Goal: Transaction & Acquisition: Purchase product/service

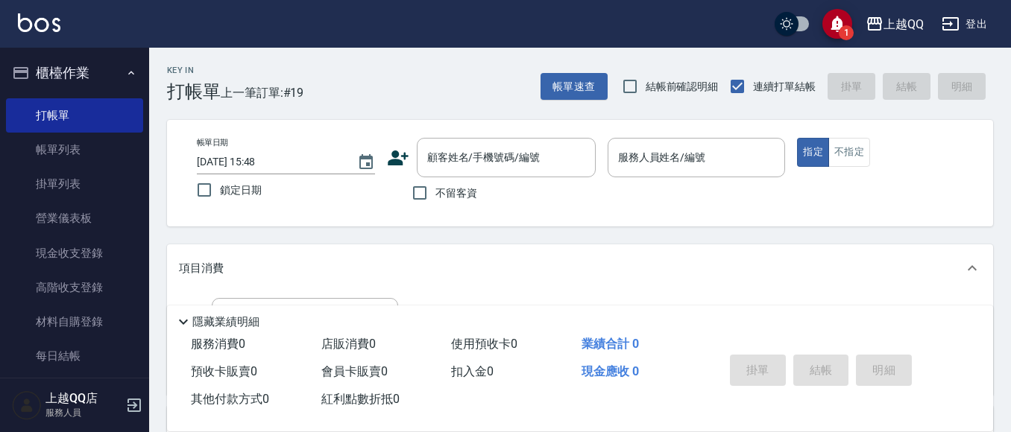
scroll to position [19, 0]
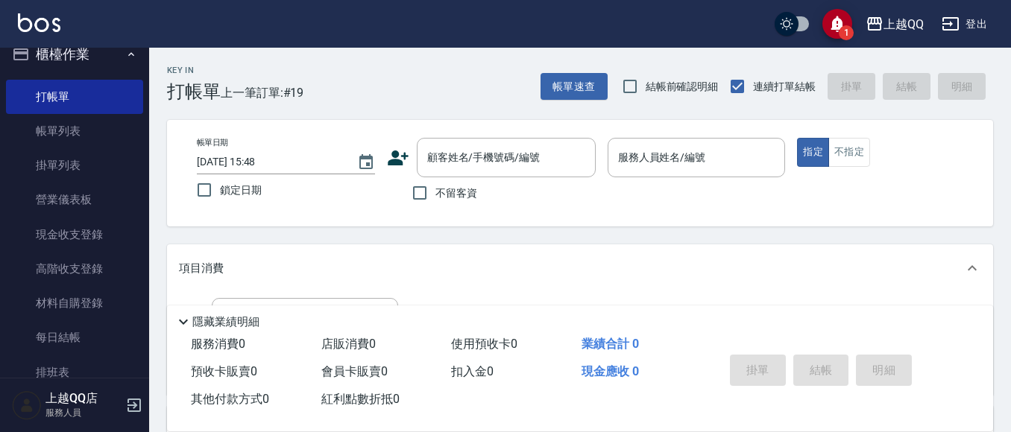
click at [50, 60] on button "櫃檯作業" at bounding box center [74, 54] width 137 height 39
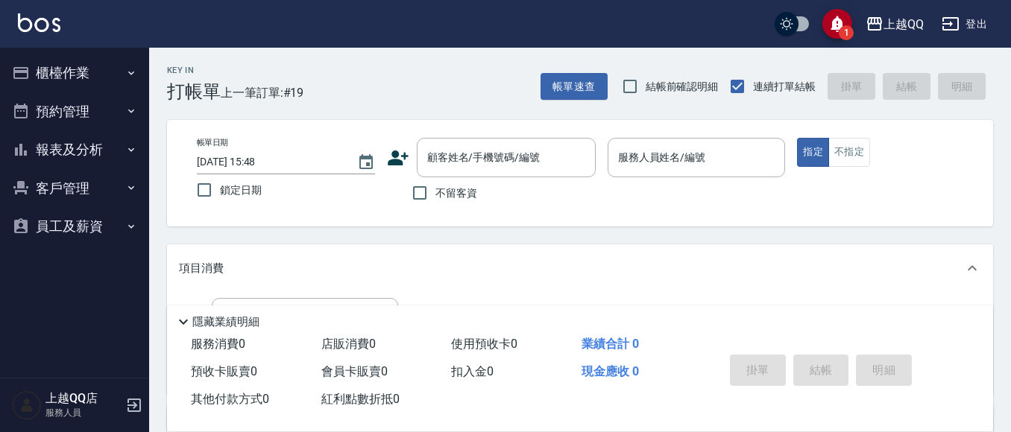
scroll to position [0, 0]
click at [54, 185] on button "客戶管理" at bounding box center [74, 188] width 137 height 39
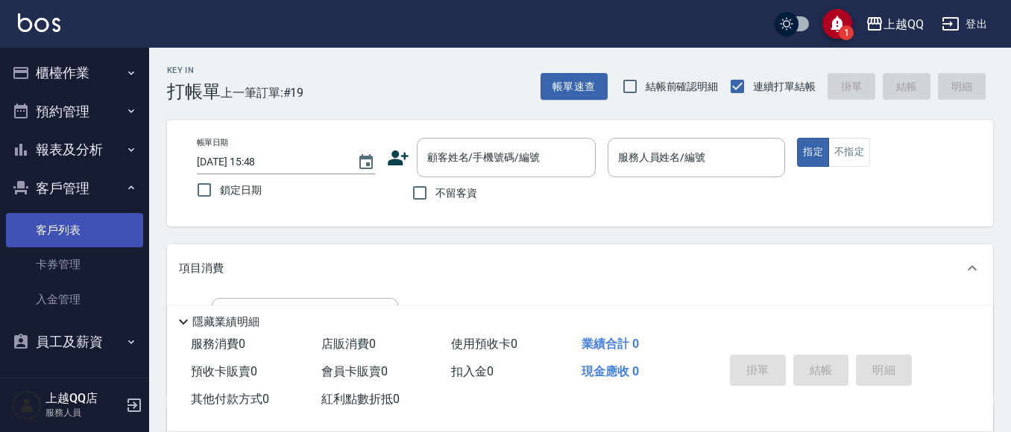
click at [48, 238] on link "客戶列表" at bounding box center [74, 230] width 137 height 34
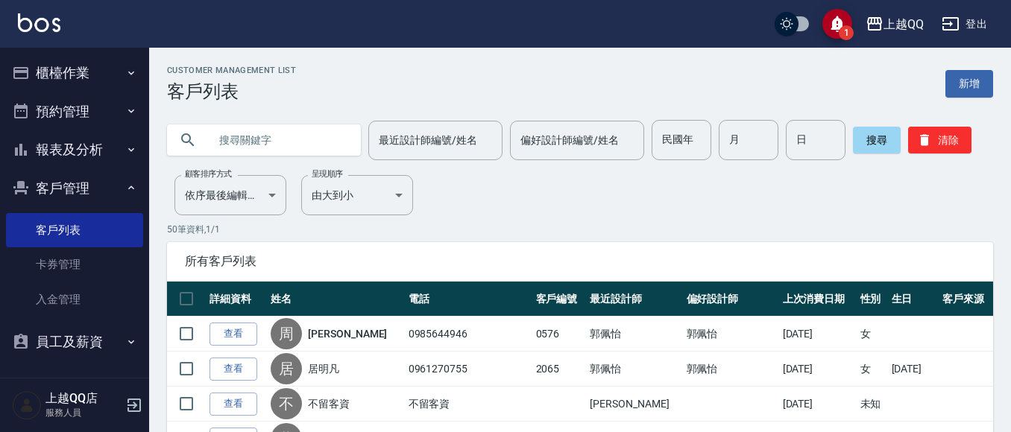
click at [218, 145] on input "text" at bounding box center [279, 140] width 140 height 40
type input "段"
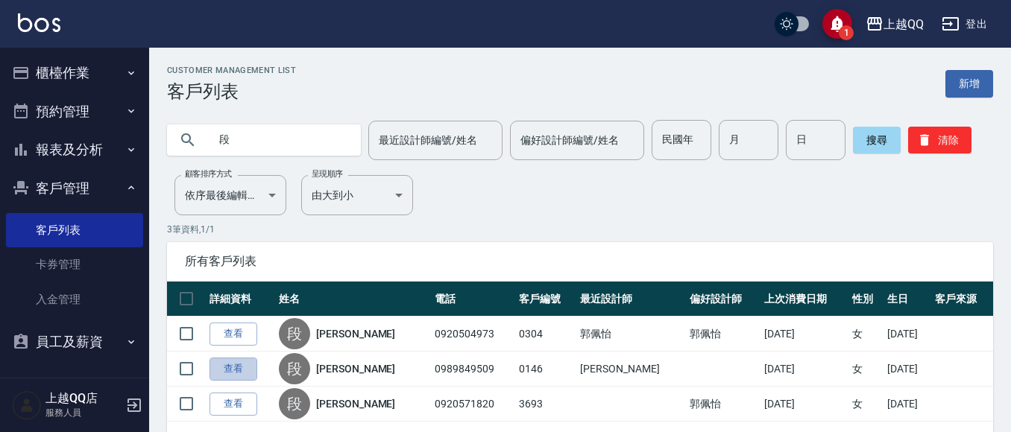
click at [225, 369] on link "查看" at bounding box center [233, 369] width 48 height 23
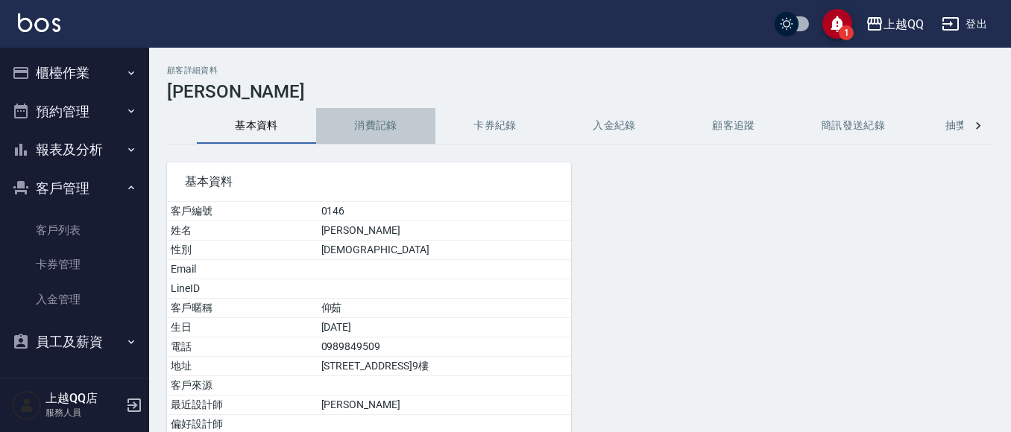
click at [371, 130] on button "消費記錄" at bounding box center [375, 126] width 119 height 36
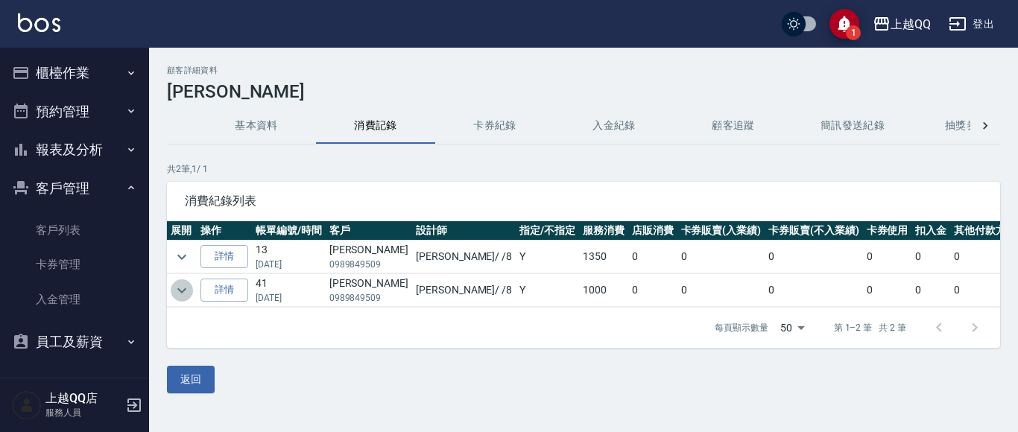
click at [182, 288] on icon "expand row" at bounding box center [182, 291] width 18 height 18
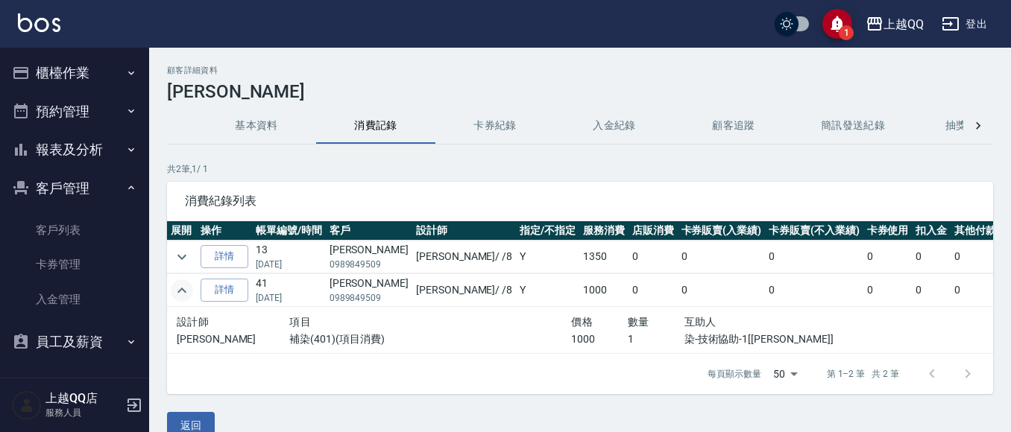
click at [181, 288] on icon "expand row" at bounding box center [182, 291] width 18 height 18
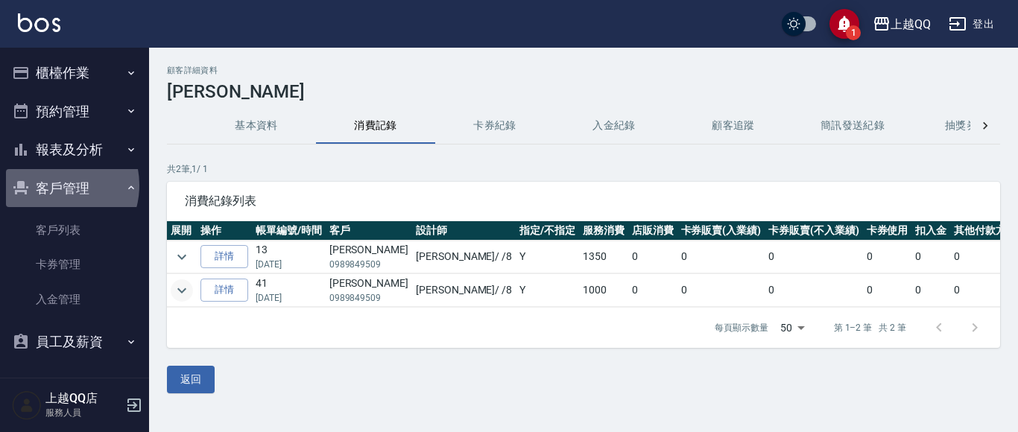
click at [52, 185] on button "客戶管理" at bounding box center [74, 188] width 137 height 39
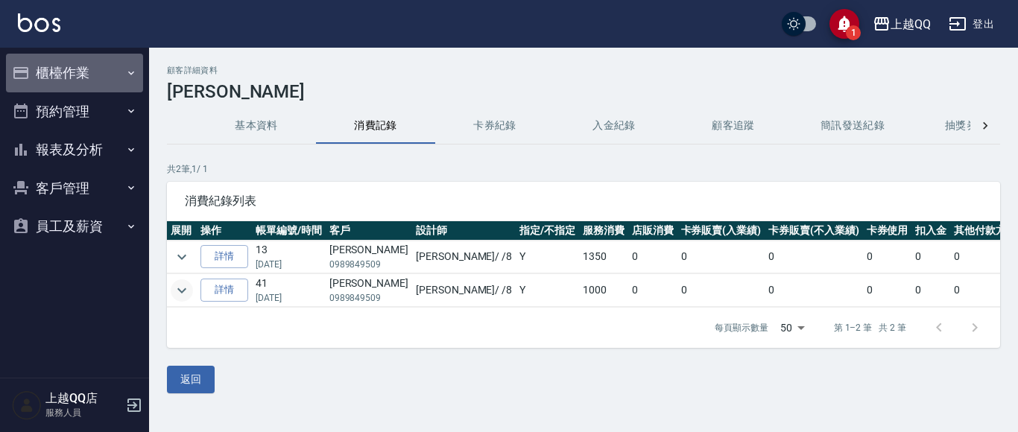
click at [68, 74] on button "櫃檯作業" at bounding box center [74, 73] width 137 height 39
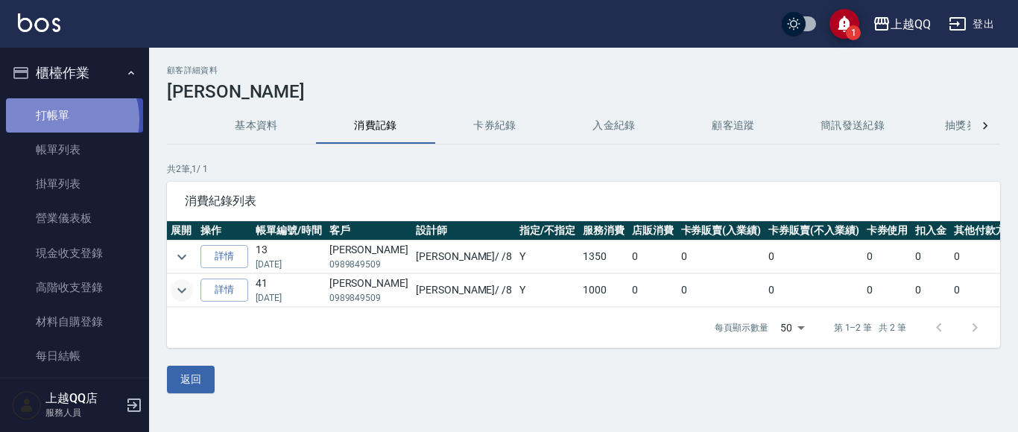
click at [61, 119] on link "打帳單" at bounding box center [74, 115] width 137 height 34
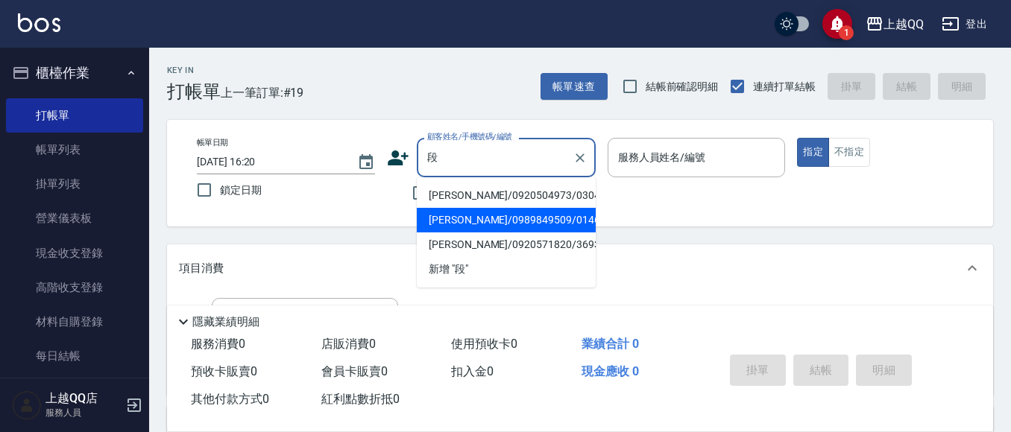
click at [435, 217] on li "[PERSON_NAME]/0989849509/0146" at bounding box center [506, 220] width 179 height 25
type input "[PERSON_NAME]/0989849509/0146"
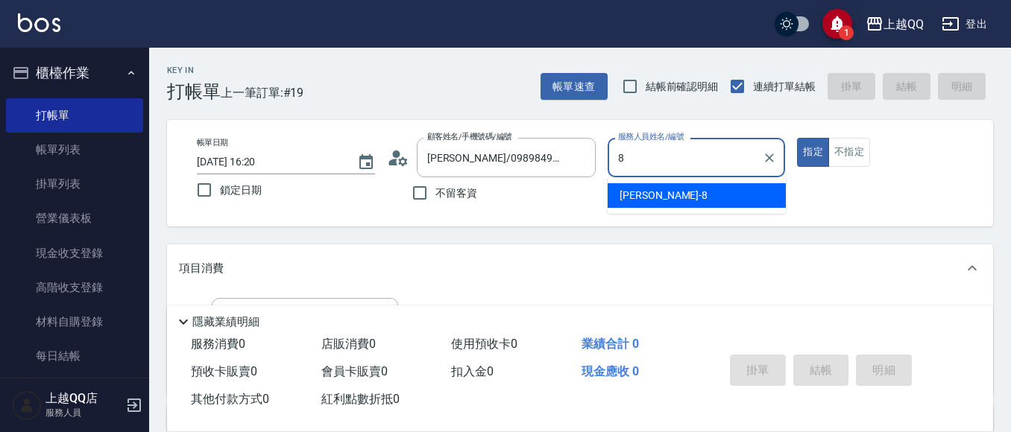
type input "[PERSON_NAME]-8"
type button "true"
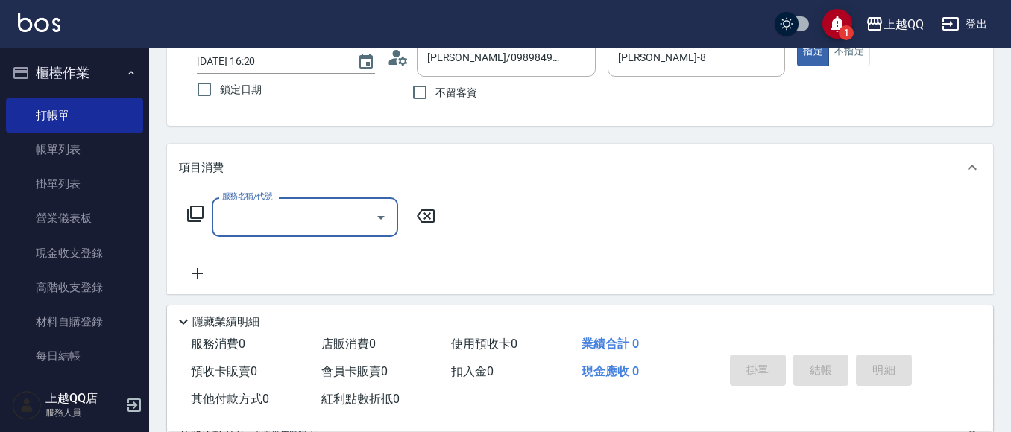
scroll to position [123, 0]
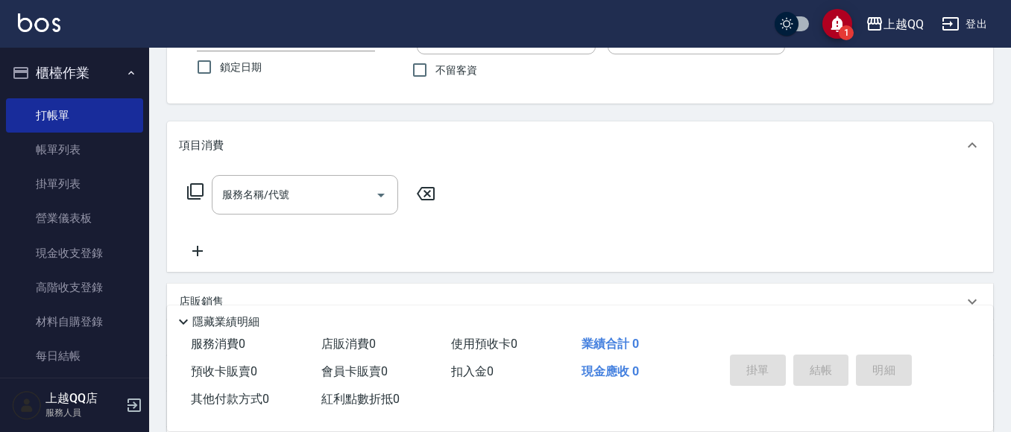
click at [195, 186] on icon at bounding box center [195, 192] width 18 height 18
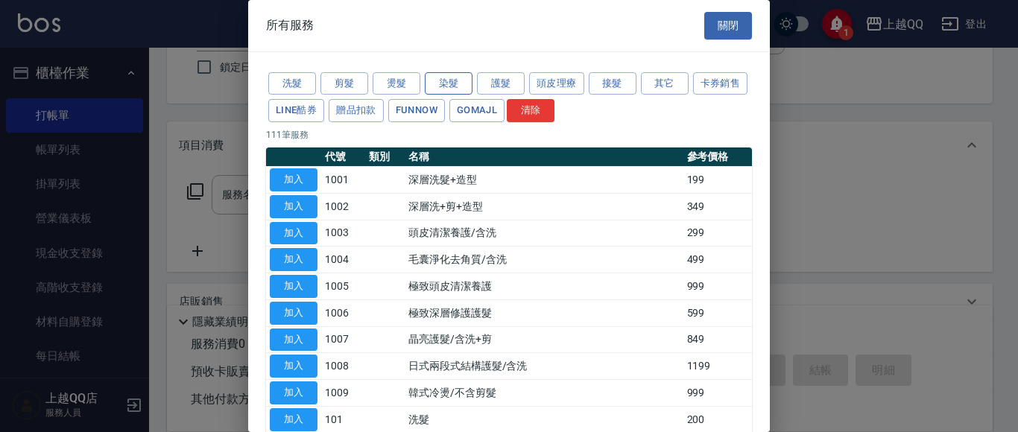
click at [461, 86] on button "染髮" at bounding box center [449, 83] width 48 height 23
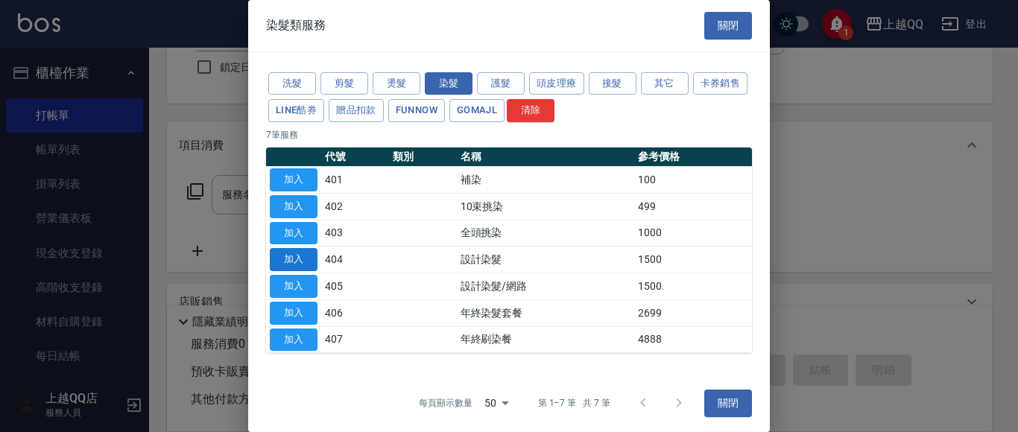
click at [291, 262] on button "加入" at bounding box center [294, 259] width 48 height 23
type input "設計染髮(404)"
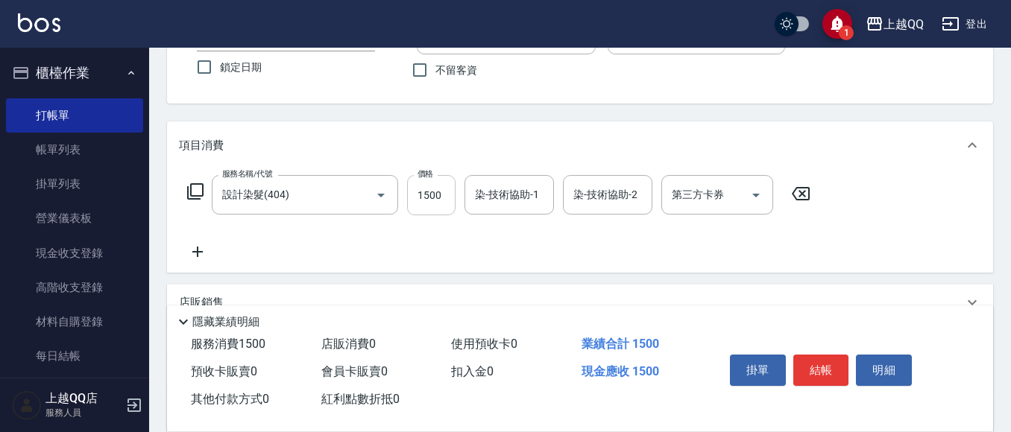
click at [454, 202] on input "1500" at bounding box center [431, 195] width 48 height 40
type input "1000"
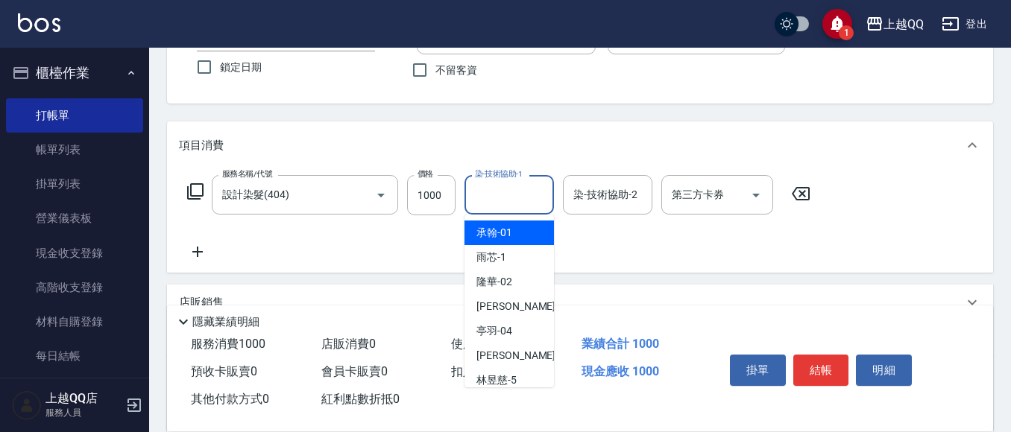
click at [485, 197] on input "染-技術協助-1" at bounding box center [509, 195] width 76 height 26
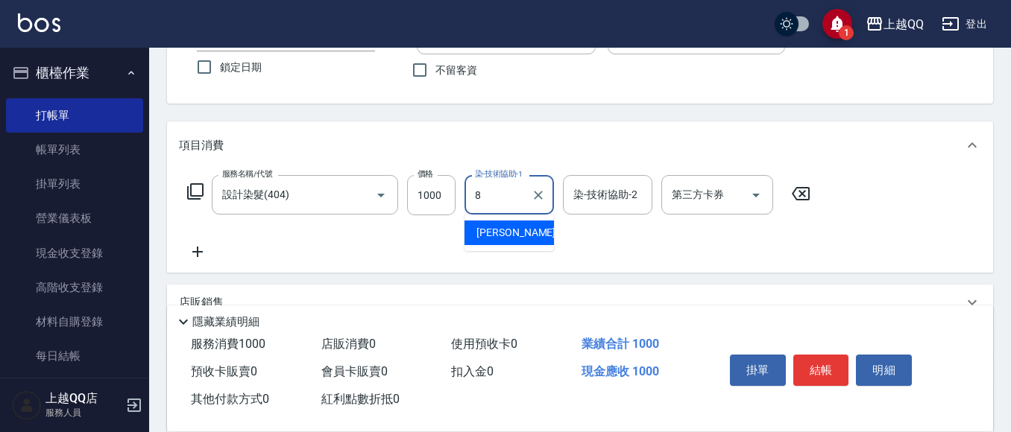
click at [499, 240] on span "[PERSON_NAME] -8" at bounding box center [520, 233] width 88 height 16
type input "[PERSON_NAME]-8"
click at [830, 367] on button "結帳" at bounding box center [821, 370] width 56 height 31
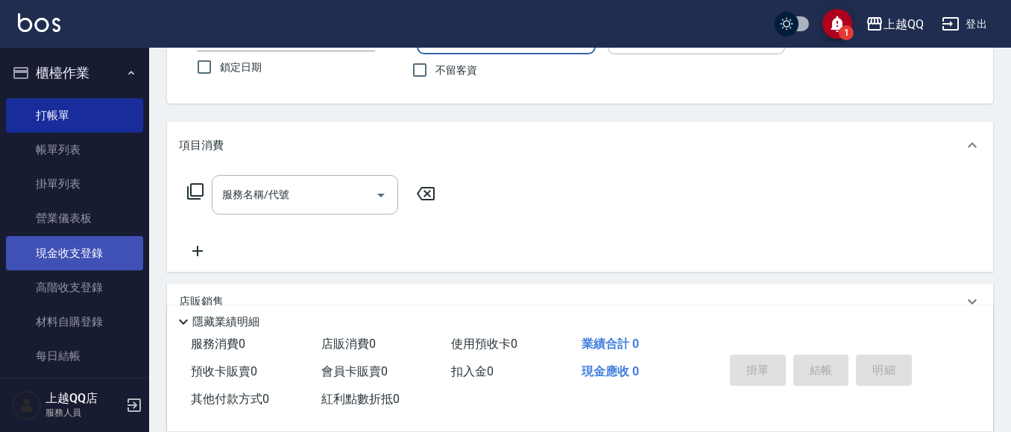
scroll to position [242, 0]
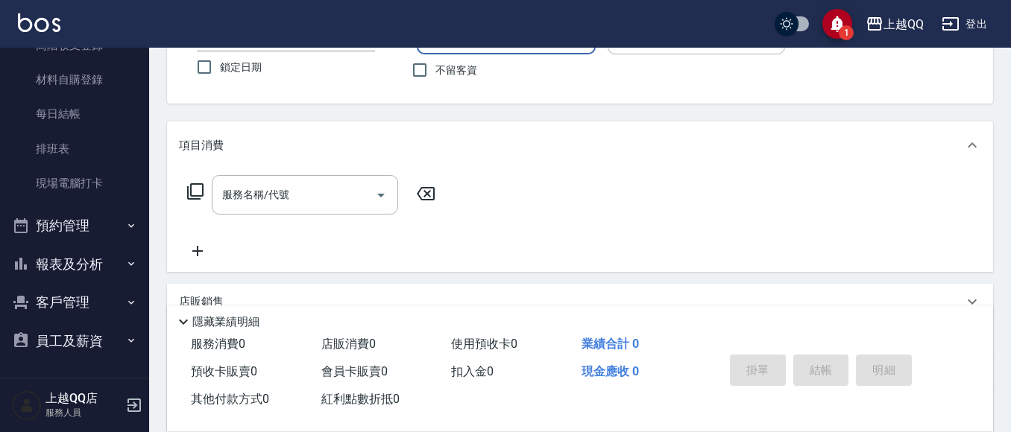
click at [81, 306] on button "客戶管理" at bounding box center [74, 302] width 137 height 39
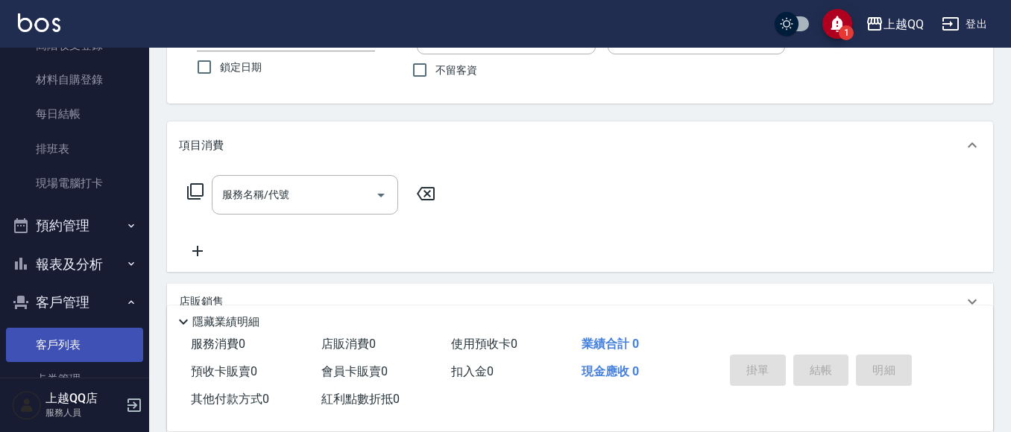
drag, startPoint x: 46, startPoint y: 353, endPoint x: 54, endPoint y: 353, distance: 7.5
click at [47, 353] on link "客戶列表" at bounding box center [74, 345] width 137 height 34
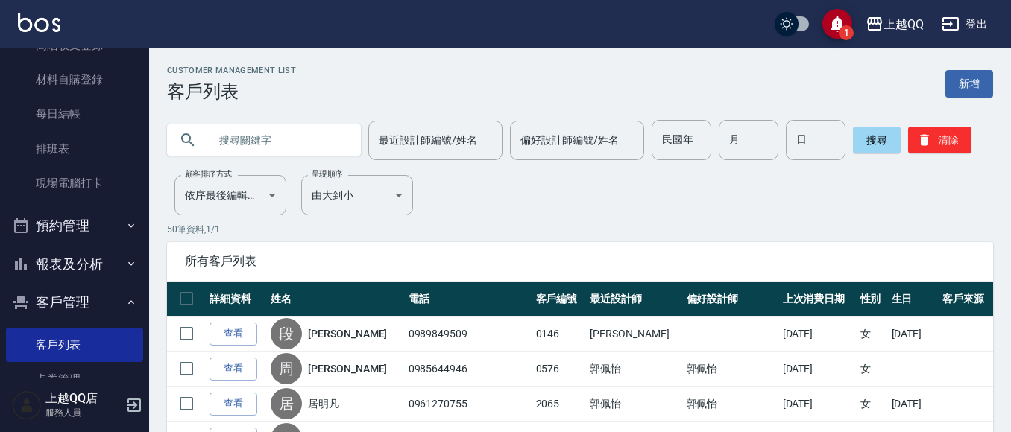
click at [300, 122] on input "text" at bounding box center [279, 140] width 140 height 40
type input "[PERSON_NAME]"
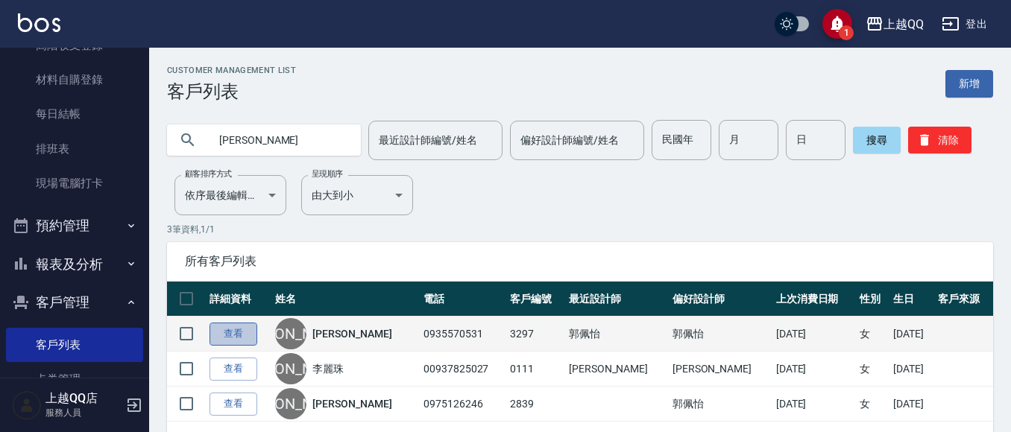
click at [227, 330] on link "查看" at bounding box center [233, 334] width 48 height 23
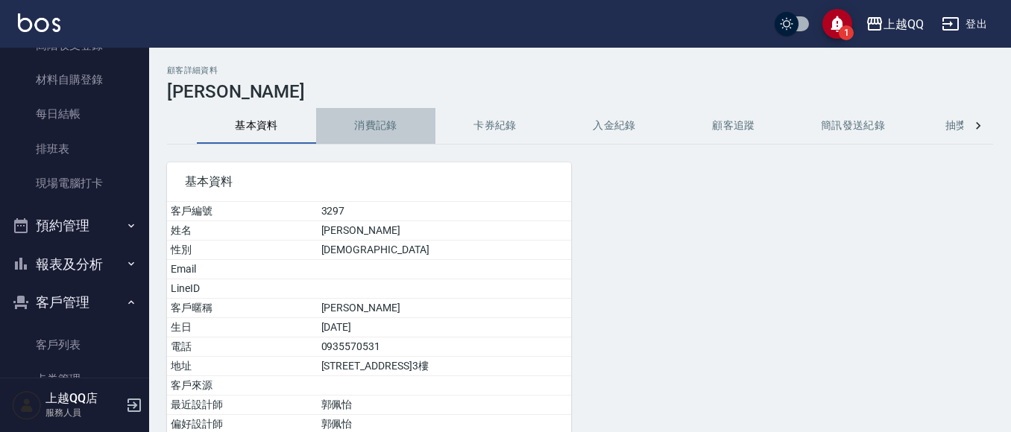
click at [401, 124] on button "消費記錄" at bounding box center [375, 126] width 119 height 36
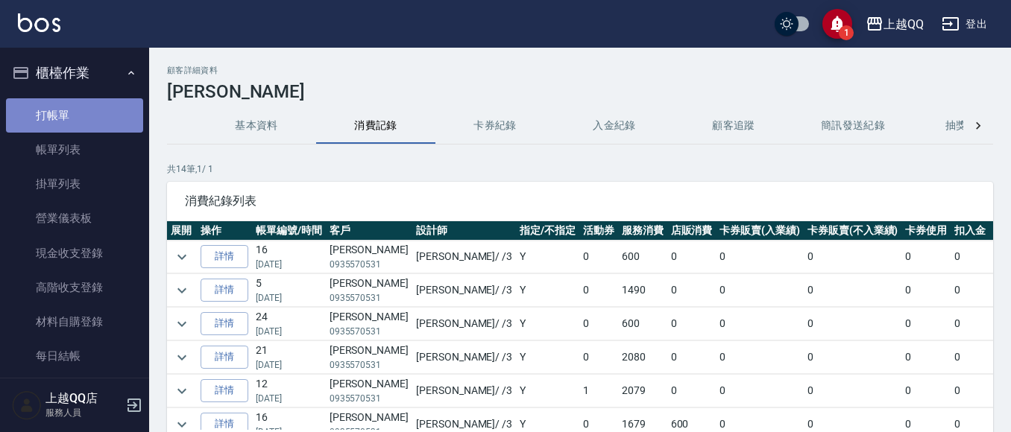
click at [107, 117] on link "打帳單" at bounding box center [74, 115] width 137 height 34
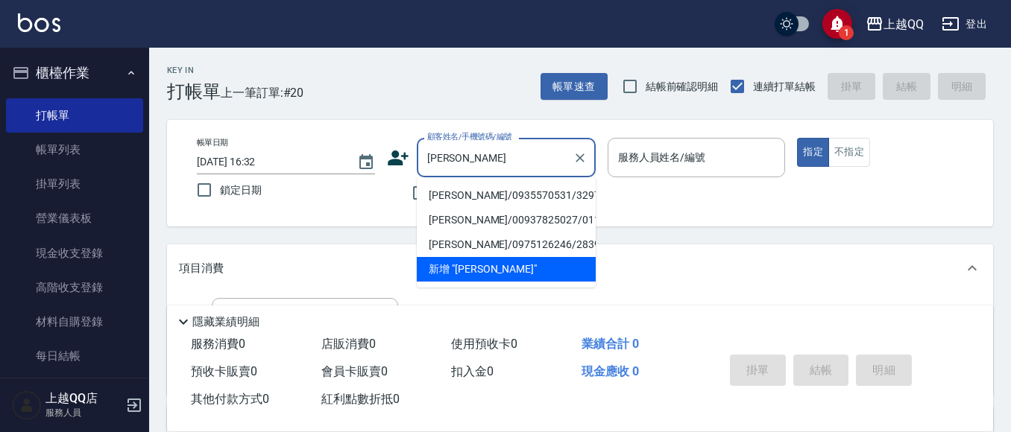
click at [529, 192] on li "[PERSON_NAME]/0935570531/3297" at bounding box center [506, 195] width 179 height 25
type input "[PERSON_NAME]/0935570531/3297"
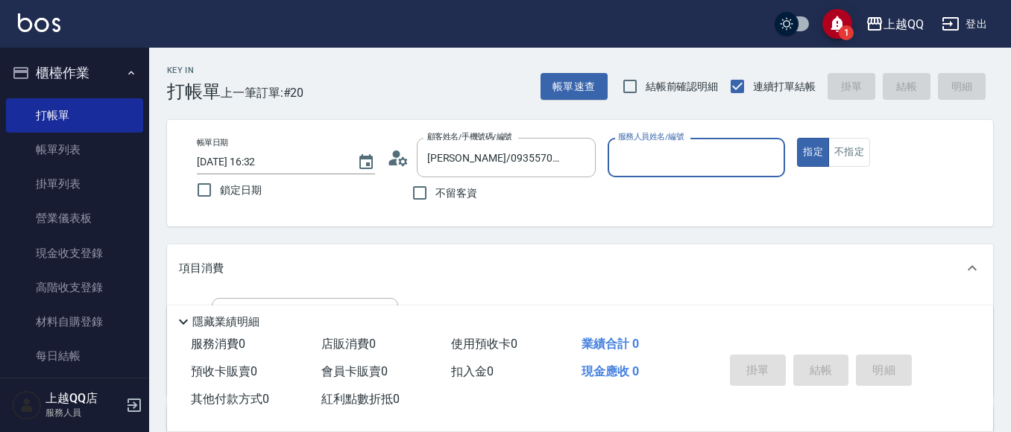
type input "佩怡-3"
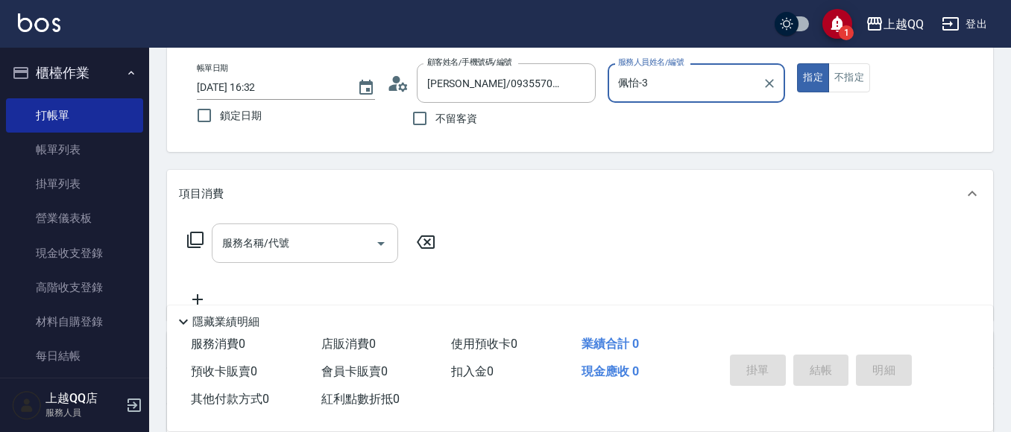
click at [254, 235] on div "服務名稱/代號 服務名稱/代號" at bounding box center [305, 244] width 186 height 40
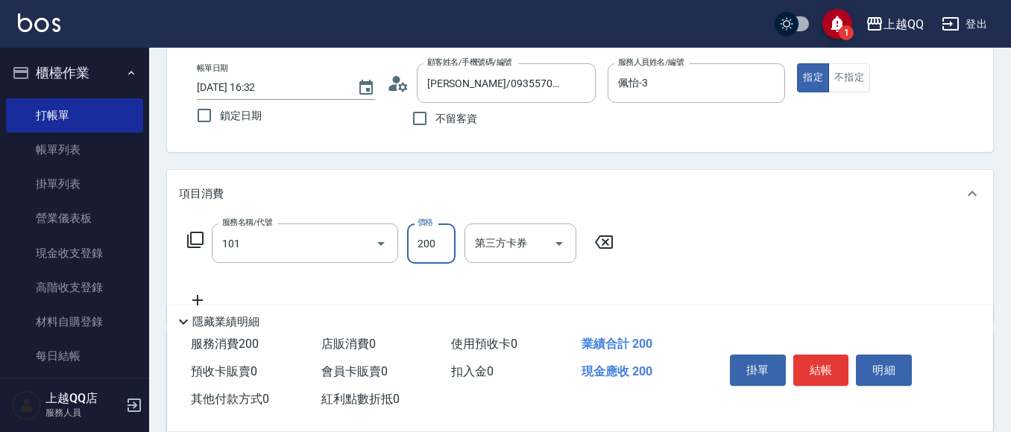
type input "洗髮(101)"
type input "250"
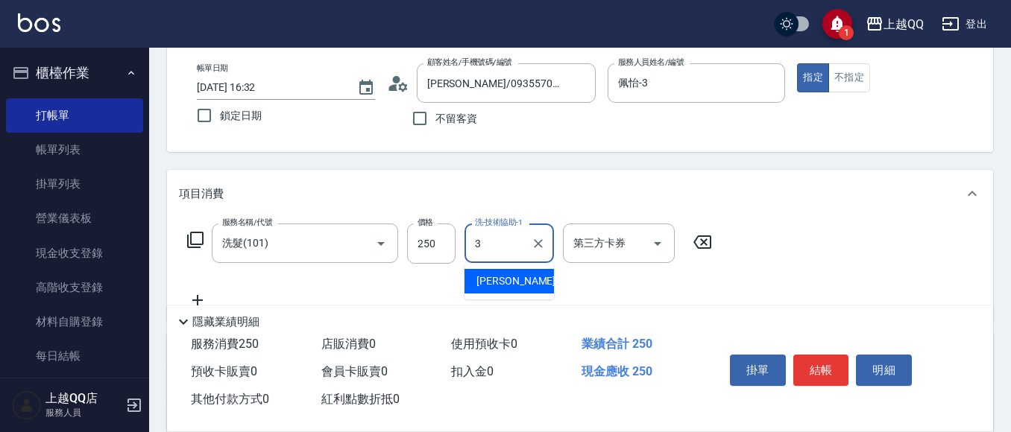
type input "佩怡-3"
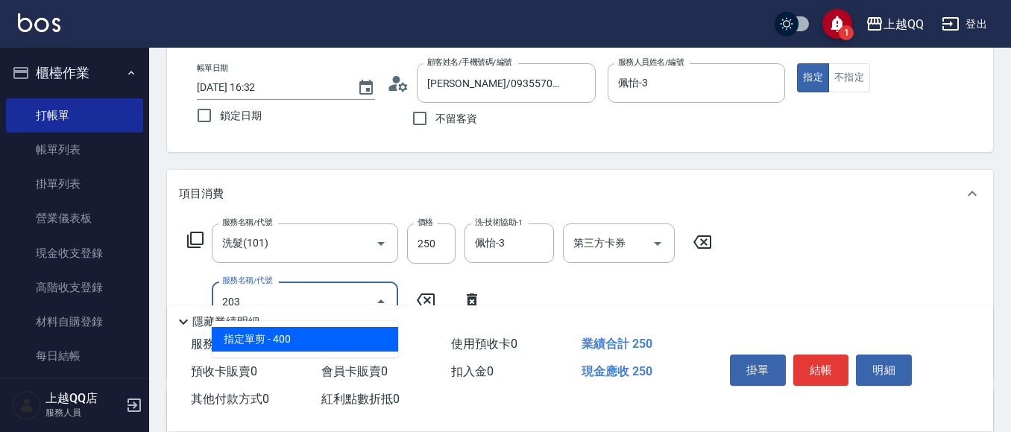
type input "指定單剪(203)"
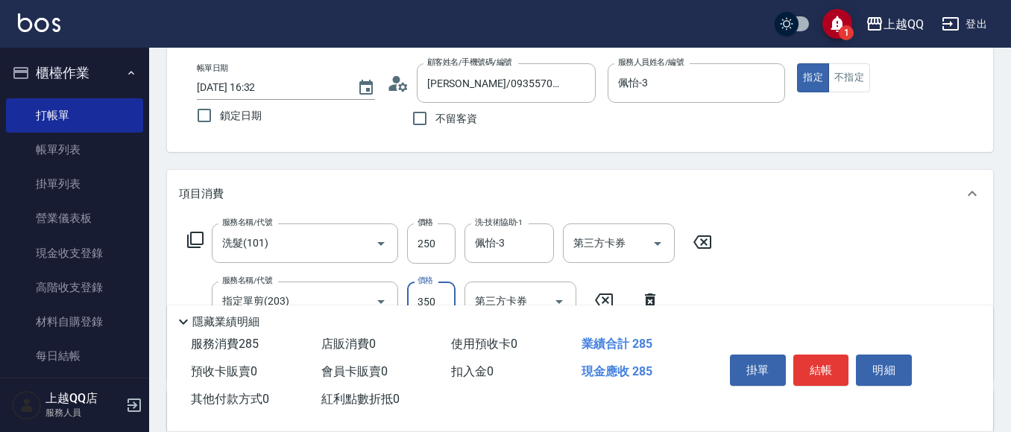
type input "350"
drag, startPoint x: 815, startPoint y: 353, endPoint x: 838, endPoint y: 358, distance: 23.5
click at [822, 357] on button "結帳" at bounding box center [821, 370] width 56 height 31
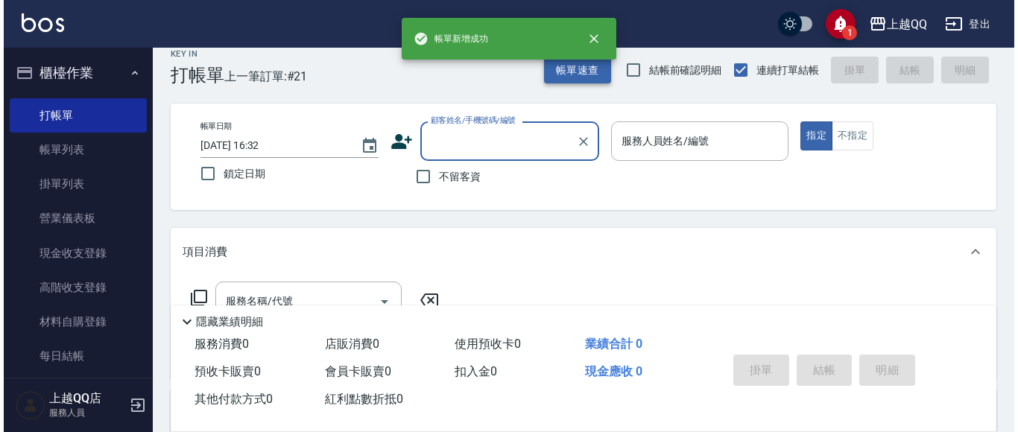
scroll to position [0, 0]
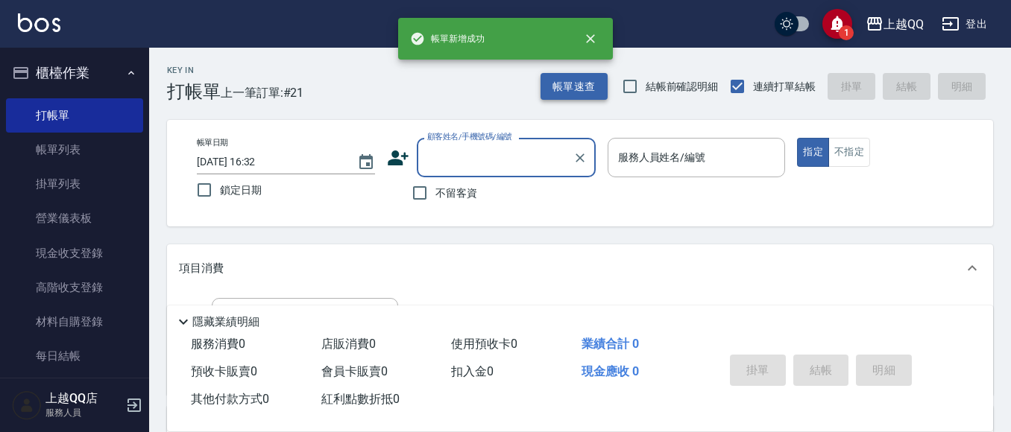
click at [596, 79] on button "帳單速查" at bounding box center [573, 87] width 67 height 28
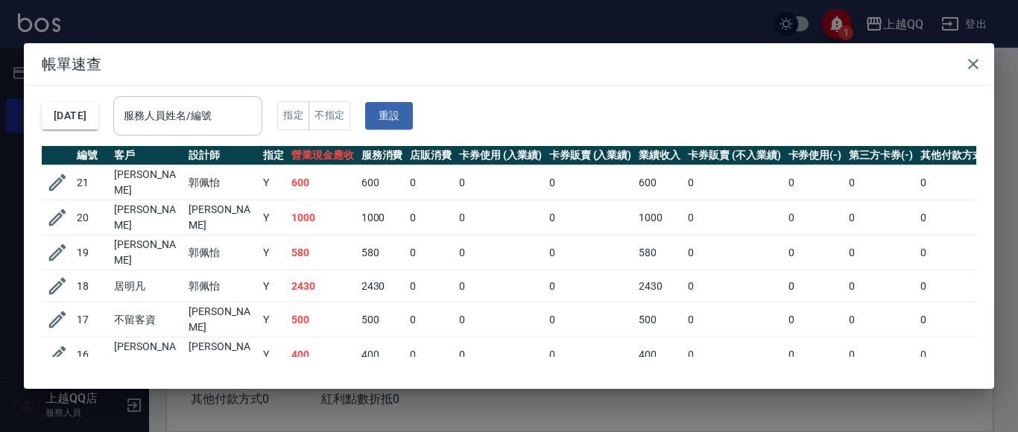
click at [181, 121] on input "服務人員姓名/編號" at bounding box center [188, 116] width 136 height 26
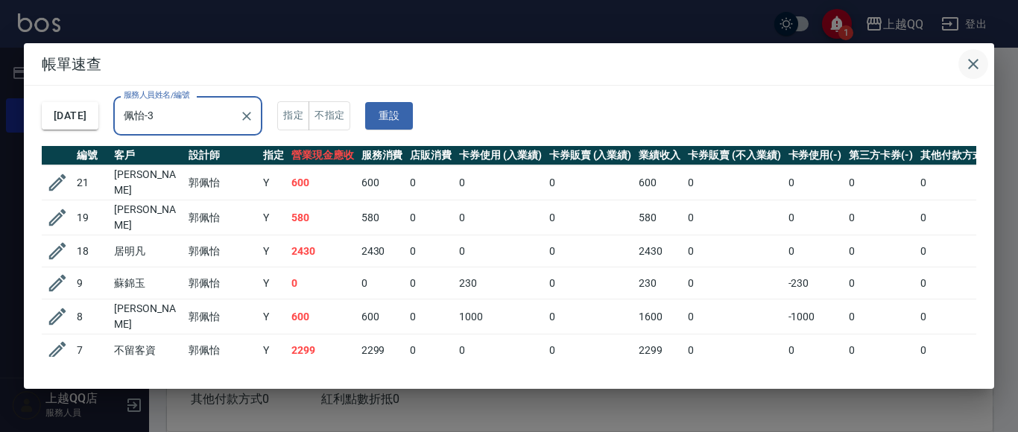
type input "佩怡-3"
click at [974, 66] on icon "button" at bounding box center [973, 64] width 10 height 10
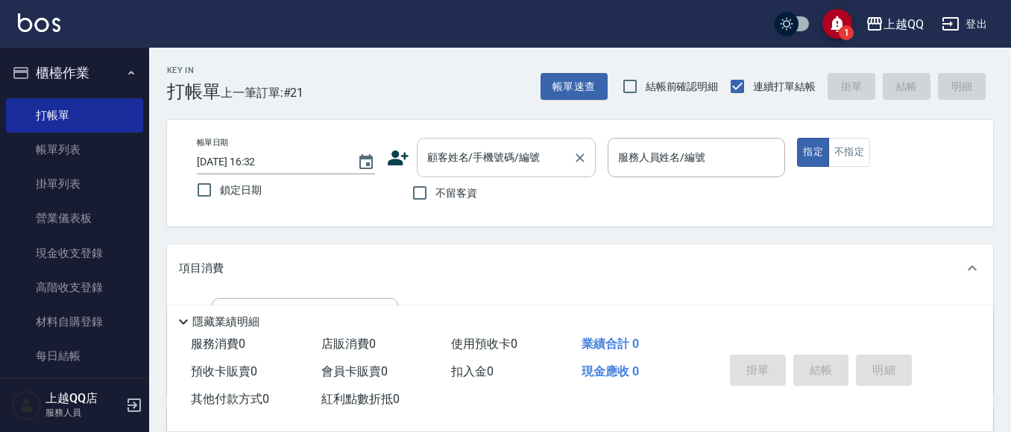
click at [450, 160] on input "顧客姓名/手機號碼/編號" at bounding box center [494, 158] width 143 height 26
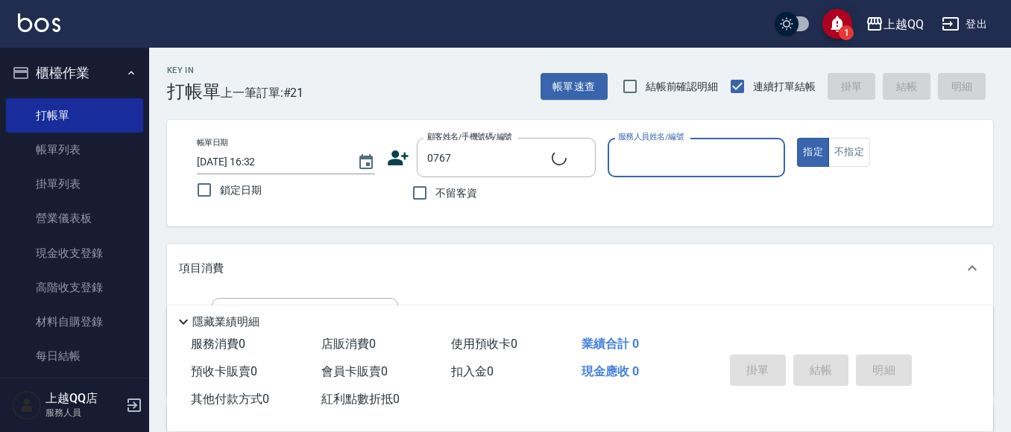
type input "[PERSON_NAME]/0989130467/0767"
type input "[PERSON_NAME]-8"
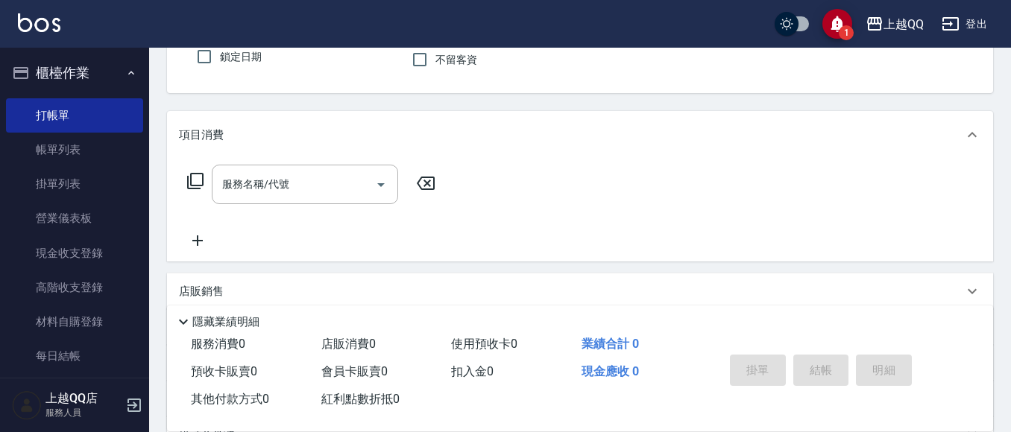
scroll to position [140, 0]
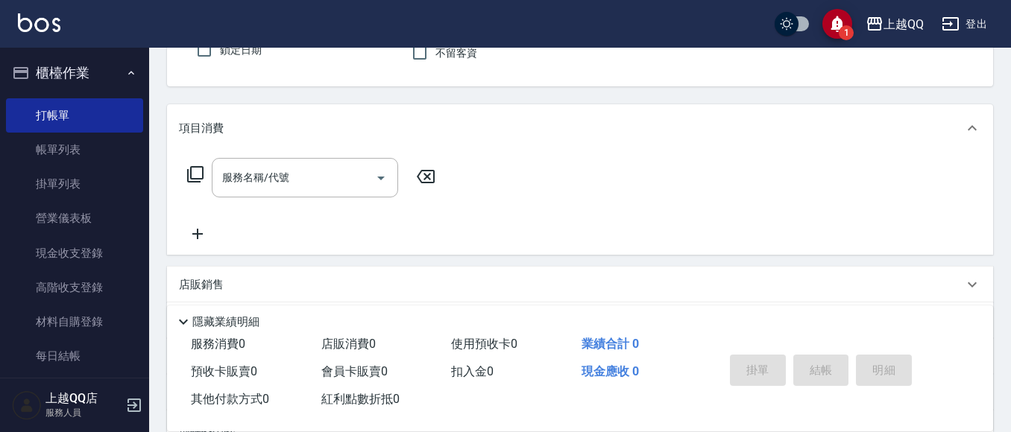
click at [198, 173] on icon at bounding box center [195, 175] width 18 height 18
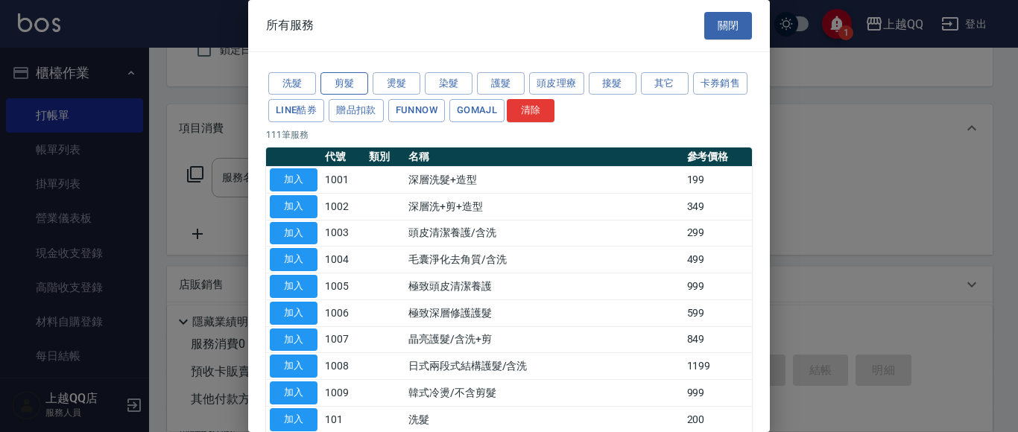
click at [338, 83] on button "剪髮" at bounding box center [345, 83] width 48 height 23
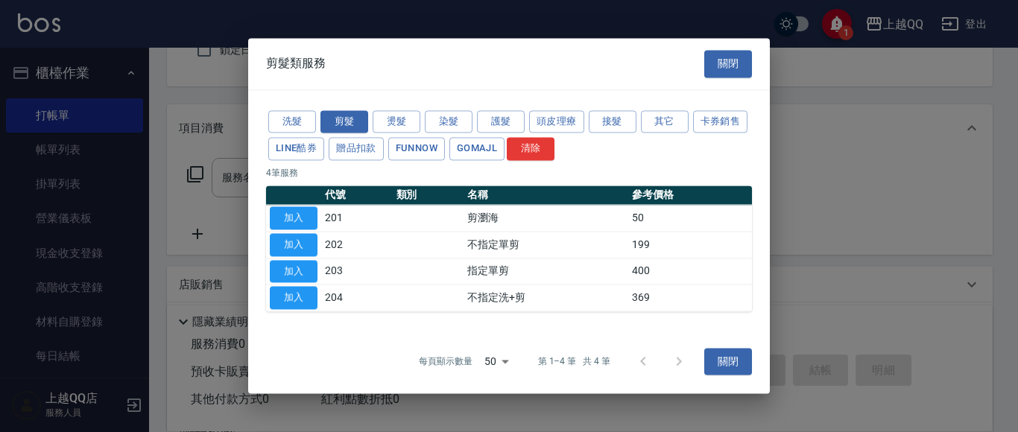
click at [302, 271] on button "加入" at bounding box center [294, 271] width 48 height 23
type input "指定單剪(203)"
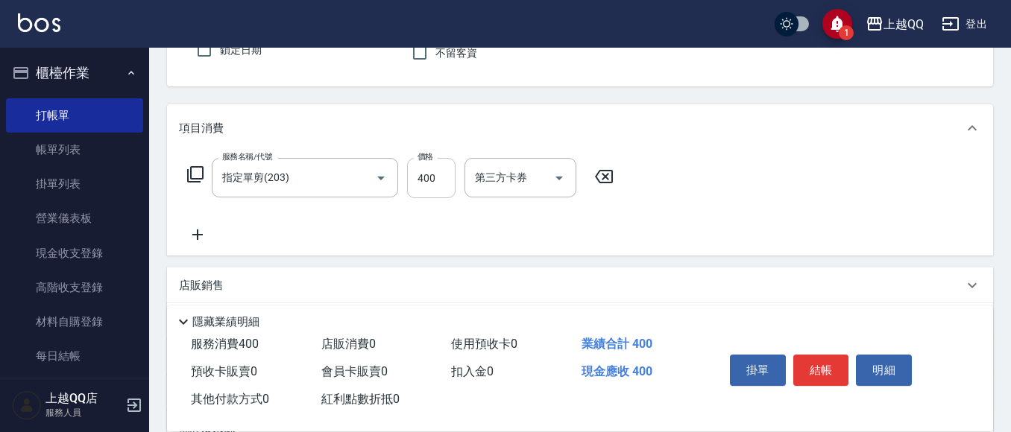
click at [431, 186] on input "400" at bounding box center [431, 178] width 48 height 40
type input "350"
click at [830, 362] on button "結帳" at bounding box center [821, 370] width 56 height 31
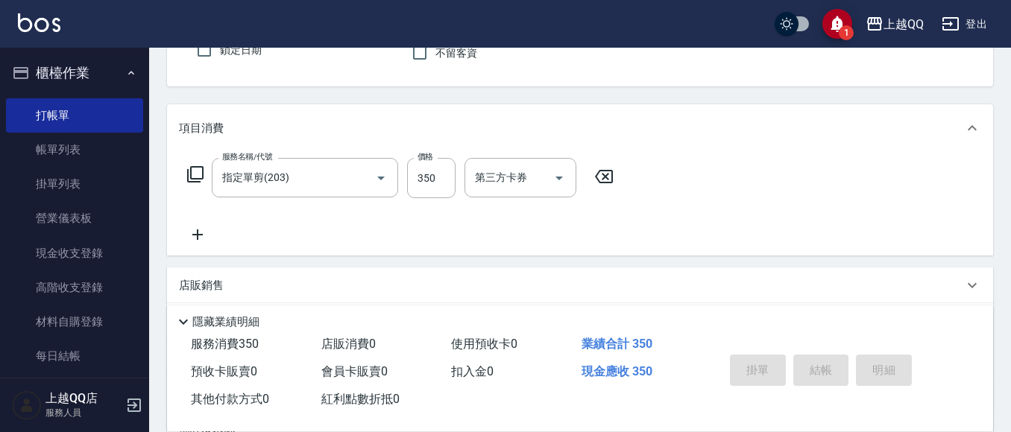
type input "[DATE] 16:55"
